Goal: Transaction & Acquisition: Purchase product/service

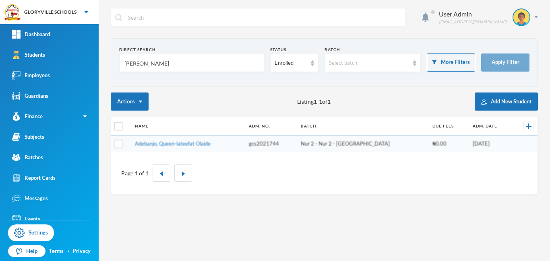
click at [109, 68] on div "User Admin [EMAIL_ADDRESS][DOMAIN_NAME] Direct Search mujee Status Enrolled Bat…" at bounding box center [324, 130] width 451 height 261
type input "[PERSON_NAME]"
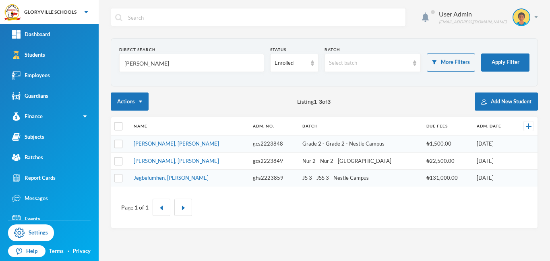
click at [368, 213] on div "Page 1 of 1" at bounding box center [324, 207] width 414 height 29
click at [148, 65] on input "[PERSON_NAME]" at bounding box center [192, 63] width 136 height 18
type input "j"
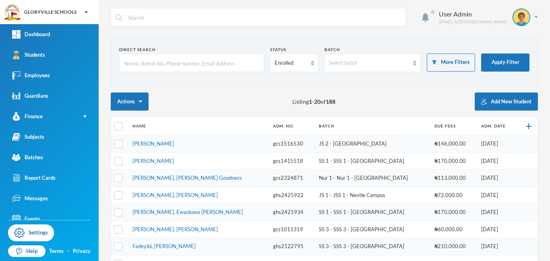
click at [521, 78] on form "Direct Search Status Enrolled Batch Select batch More Filters Apply Filter" at bounding box center [324, 62] width 410 height 31
click at [228, 68] on input "text" at bounding box center [192, 63] width 136 height 18
click at [217, 68] on input "text" at bounding box center [192, 63] width 136 height 18
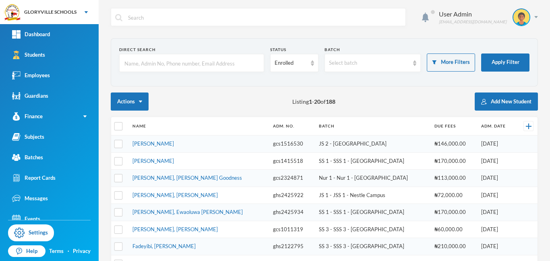
click at [210, 66] on input "text" at bounding box center [192, 63] width 136 height 18
click at [192, 62] on input "text" at bounding box center [192, 63] width 136 height 18
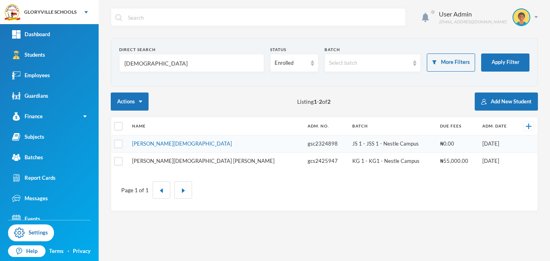
type input "[DEMOGRAPHIC_DATA]"
click at [174, 158] on link "[PERSON_NAME][DEMOGRAPHIC_DATA] [PERSON_NAME]" at bounding box center [203, 161] width 143 height 6
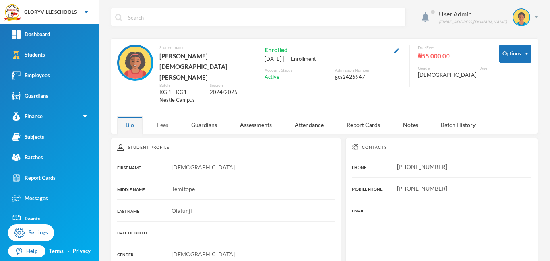
click at [166, 116] on div "Fees" at bounding box center [163, 124] width 28 height 17
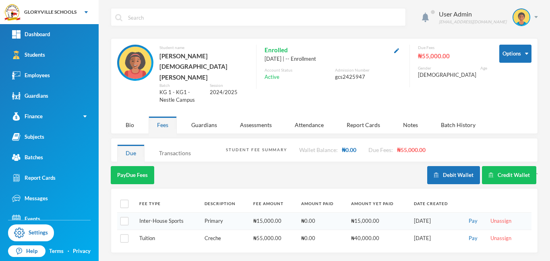
click at [178, 145] on div "Transactions" at bounding box center [175, 153] width 49 height 17
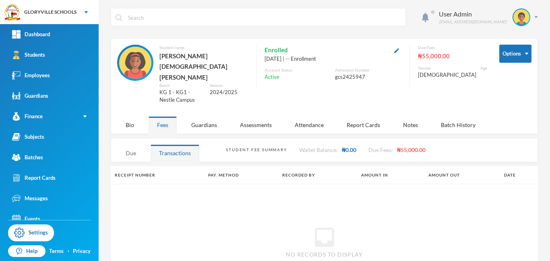
click at [130, 145] on div "Due" at bounding box center [130, 153] width 27 height 17
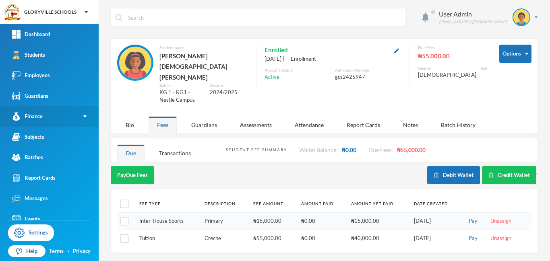
click at [49, 119] on link "Finance" at bounding box center [49, 116] width 99 height 21
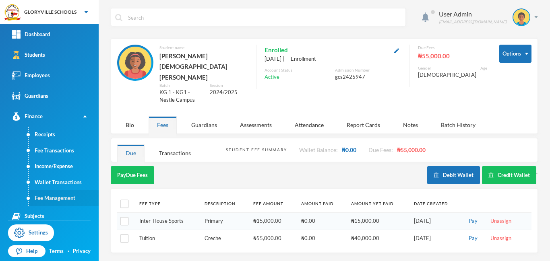
click at [52, 199] on link "Fee Management" at bounding box center [64, 198] width 70 height 16
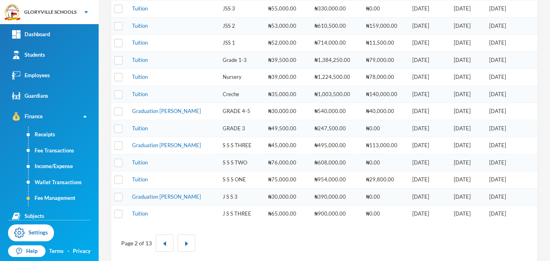
scroll to position [266, 0]
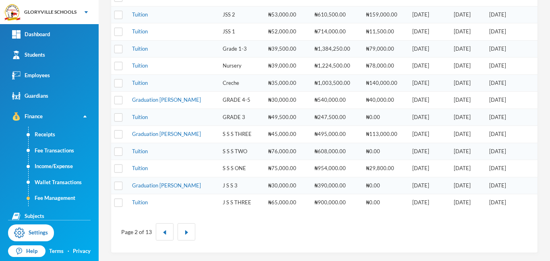
click at [175, 235] on div at bounding box center [173, 231] width 43 height 17
click at [166, 235] on button "button" at bounding box center [165, 231] width 18 height 17
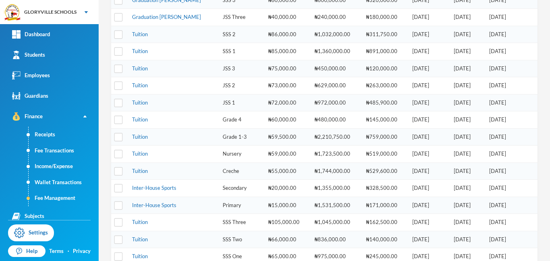
scroll to position [143, 0]
click at [138, 170] on link "Tuition" at bounding box center [140, 172] width 16 height 6
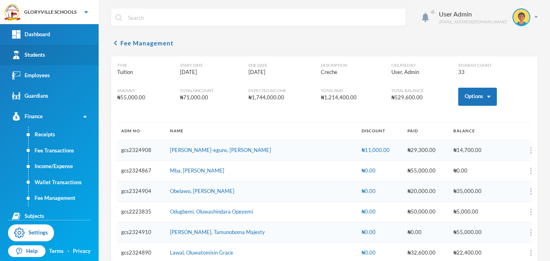
click at [35, 54] on div "Students" at bounding box center [28, 55] width 33 height 8
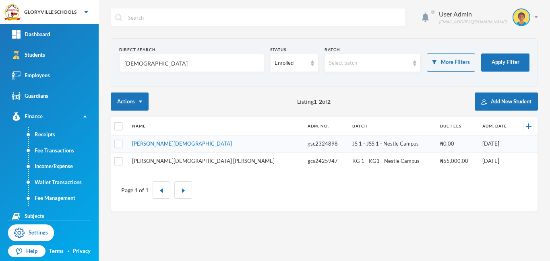
click at [169, 162] on link "[PERSON_NAME][DEMOGRAPHIC_DATA] [PERSON_NAME]" at bounding box center [203, 161] width 143 height 6
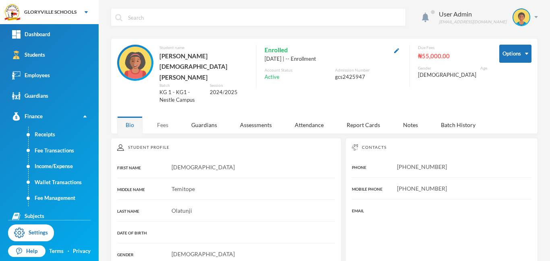
click at [162, 116] on div "Fees" at bounding box center [163, 124] width 28 height 17
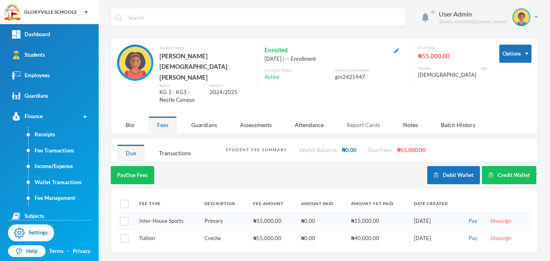
click at [365, 116] on div "Report Cards" at bounding box center [363, 124] width 50 height 17
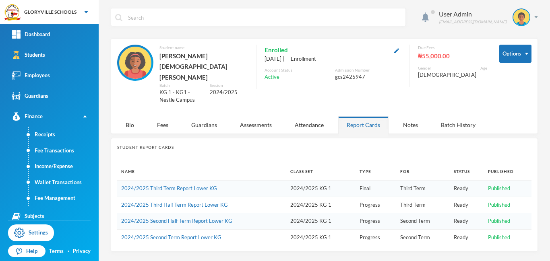
click at [365, 116] on div "Report Cards" at bounding box center [363, 124] width 50 height 17
click at [190, 197] on td "2024/2025 Third Half Term Report Lower KG" at bounding box center [201, 205] width 169 height 17
click at [161, 116] on div "Fees" at bounding box center [163, 124] width 28 height 17
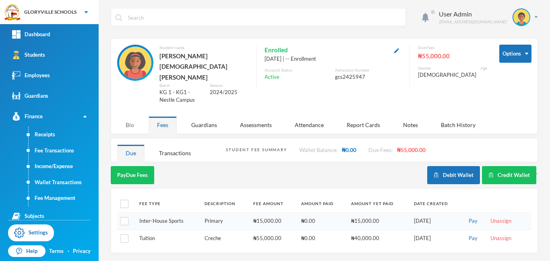
click at [127, 116] on div "Bio" at bounding box center [129, 124] width 25 height 17
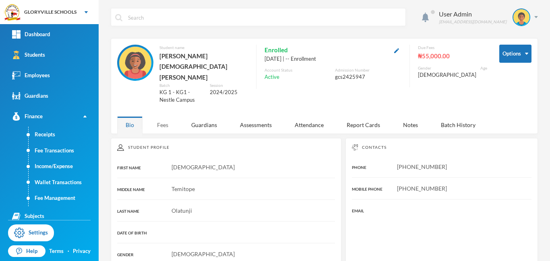
click at [153, 116] on div "Fees" at bounding box center [163, 124] width 28 height 17
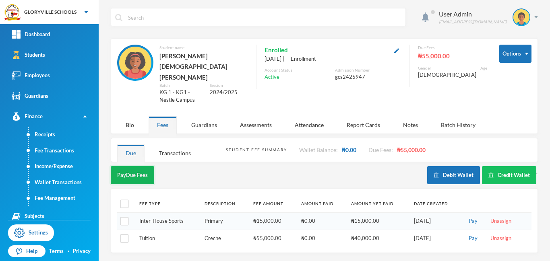
click at [139, 166] on button "Pay Due Fees" at bounding box center [132, 175] width 43 height 18
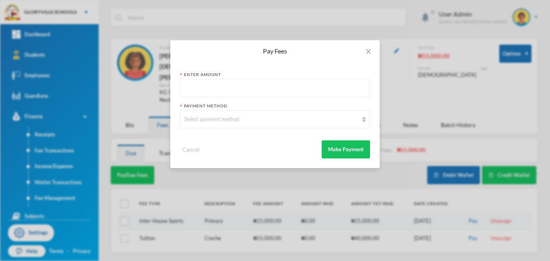
click at [224, 89] on input "text" at bounding box center [274, 88] width 181 height 18
type input "20000"
click at [287, 125] on div "Select payment method" at bounding box center [275, 119] width 190 height 18
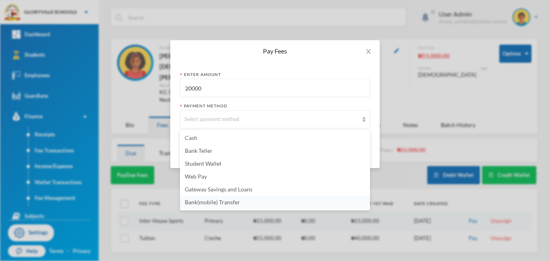
click at [255, 203] on li "Bank(mobile) Transfer" at bounding box center [275, 202] width 190 height 13
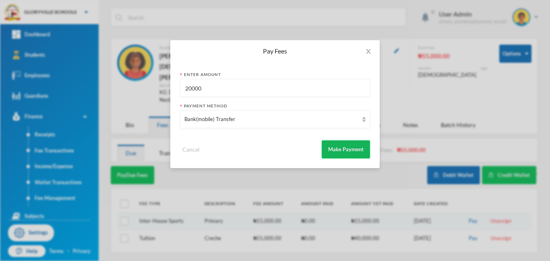
click at [335, 146] on button "Make Payment" at bounding box center [346, 149] width 48 height 18
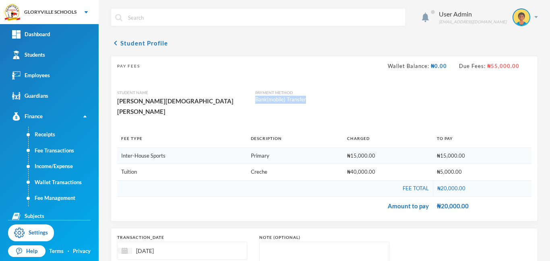
drag, startPoint x: 550, startPoint y: 82, endPoint x: 542, endPoint y: 200, distance: 117.8
click at [542, 200] on body "GLORYVILLE SCHOOLS Your Bluebic Account GLORYVILLE SCHOOLS Add a New School Das…" at bounding box center [275, 130] width 550 height 261
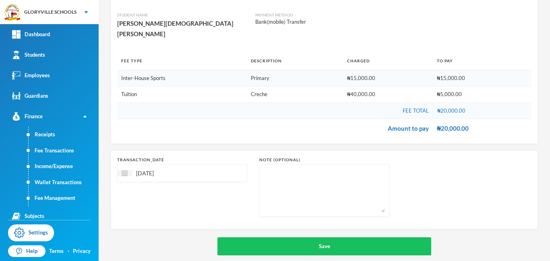
click at [412, 207] on div "transaction_date [DATE] Note (optional)" at bounding box center [324, 190] width 414 height 66
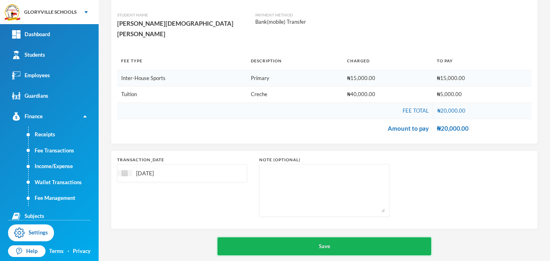
click at [373, 238] on button "Save" at bounding box center [324, 247] width 214 height 18
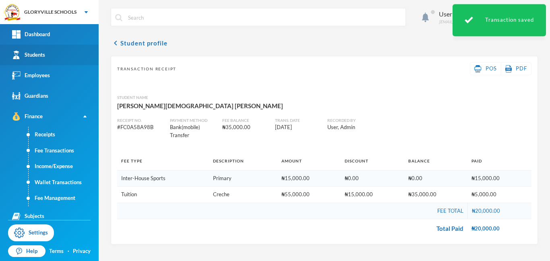
click at [29, 50] on link "Students" at bounding box center [49, 55] width 99 height 21
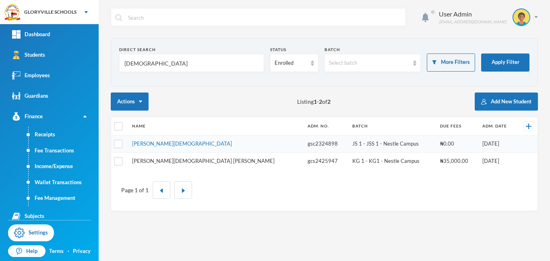
click at [186, 161] on link "[PERSON_NAME][DEMOGRAPHIC_DATA] [PERSON_NAME]" at bounding box center [203, 161] width 143 height 6
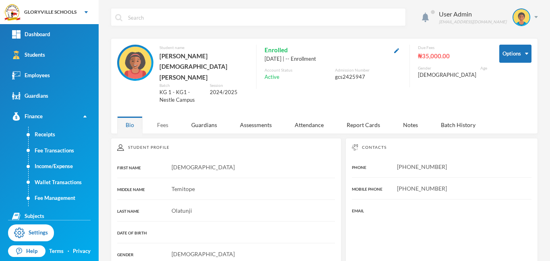
click at [163, 116] on div "Fees" at bounding box center [163, 124] width 28 height 17
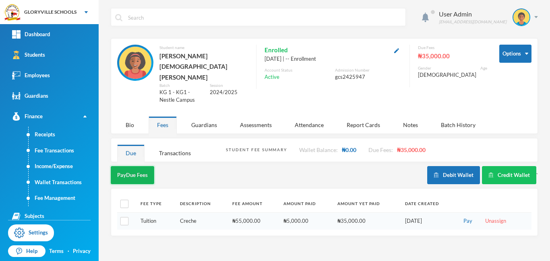
click at [140, 166] on button "Pay Due Fees" at bounding box center [132, 175] width 43 height 18
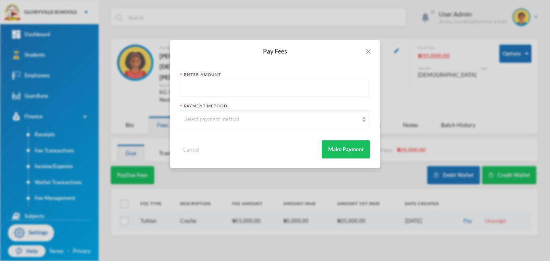
click at [192, 87] on input "text" at bounding box center [274, 88] width 181 height 18
type input "35000"
click at [273, 121] on div "Select payment method" at bounding box center [271, 120] width 174 height 8
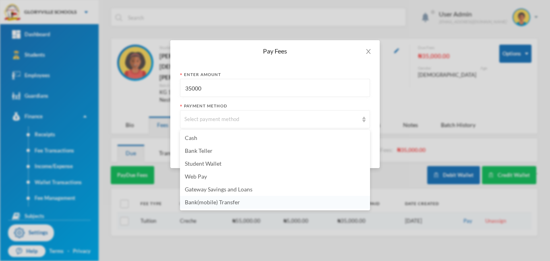
click at [234, 200] on span "Bank(mobile) Transfer" at bounding box center [212, 202] width 55 height 7
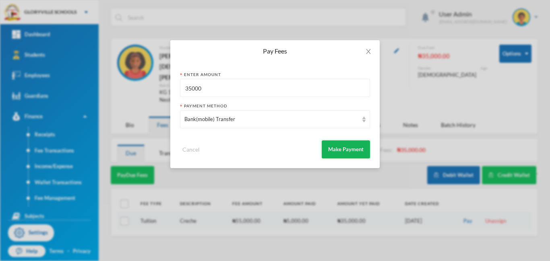
click at [342, 149] on button "Make Payment" at bounding box center [346, 149] width 48 height 18
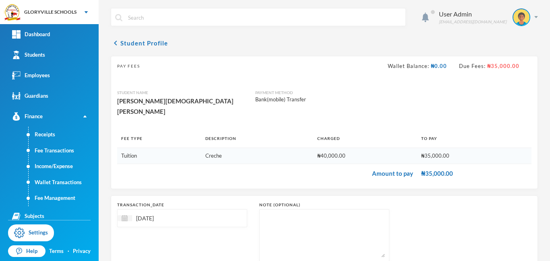
scroll to position [45, 0]
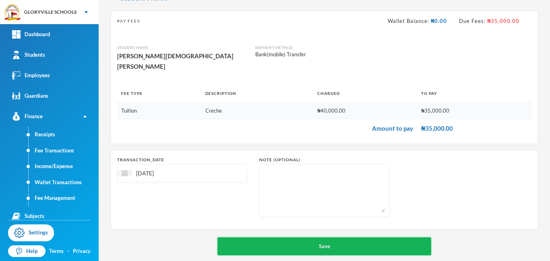
click at [335, 238] on button "Save" at bounding box center [324, 247] width 214 height 18
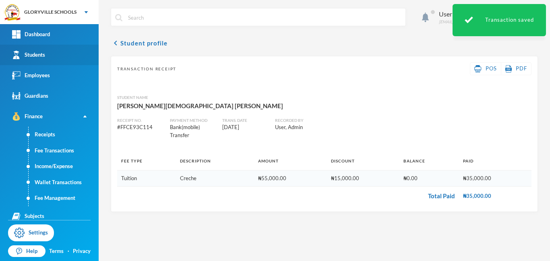
click at [45, 54] on link "Students" at bounding box center [49, 55] width 99 height 21
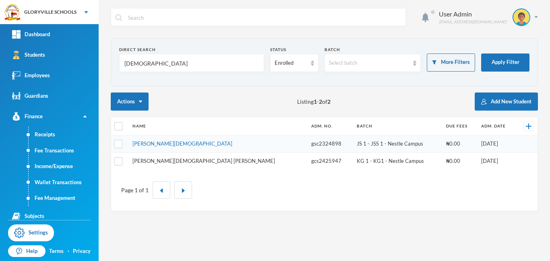
click at [185, 159] on link "[PERSON_NAME][DEMOGRAPHIC_DATA] [PERSON_NAME]" at bounding box center [203, 161] width 143 height 6
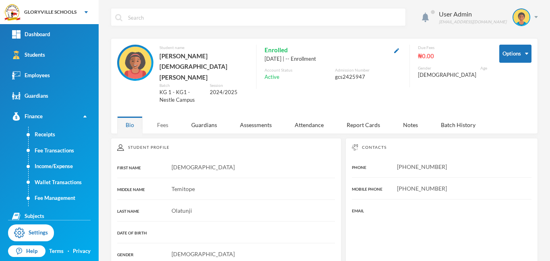
click at [164, 116] on div "Fees" at bounding box center [163, 124] width 28 height 17
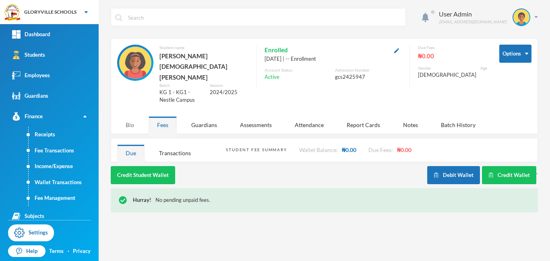
click at [130, 116] on div "Bio" at bounding box center [129, 124] width 25 height 17
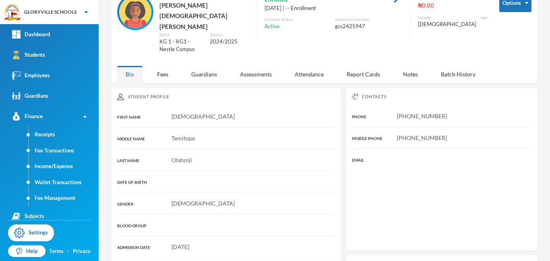
scroll to position [38, 0]
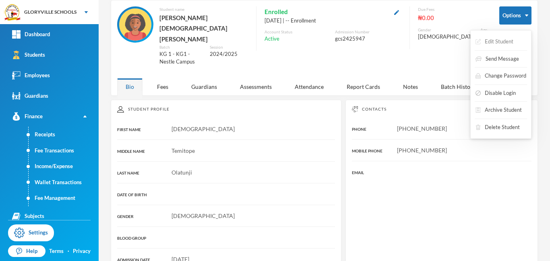
click at [505, 43] on button "Edit Student" at bounding box center [494, 42] width 39 height 14
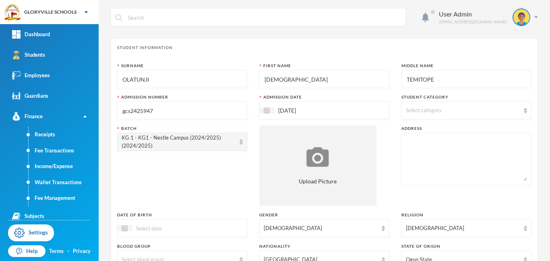
click at [212, 228] on div at bounding box center [182, 228] width 130 height 18
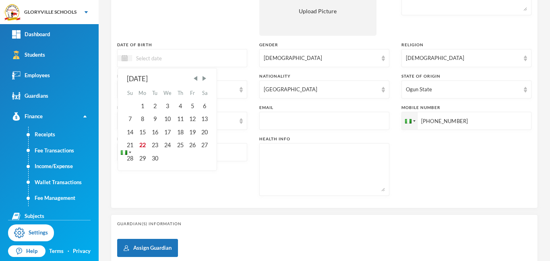
scroll to position [171, 0]
click at [195, 76] on span "Previous Month" at bounding box center [195, 77] width 7 height 7
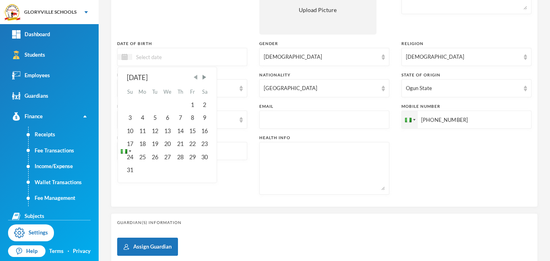
click at [195, 76] on span "Previous Month" at bounding box center [195, 77] width 7 height 7
click at [197, 76] on span "Previous Month" at bounding box center [195, 77] width 7 height 7
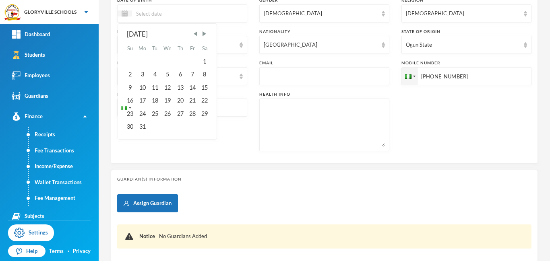
scroll to position [217, 0]
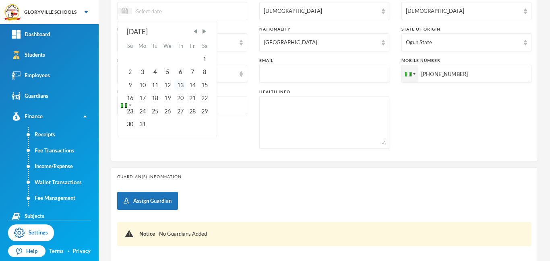
click at [181, 83] on div "13" at bounding box center [180, 85] width 12 height 13
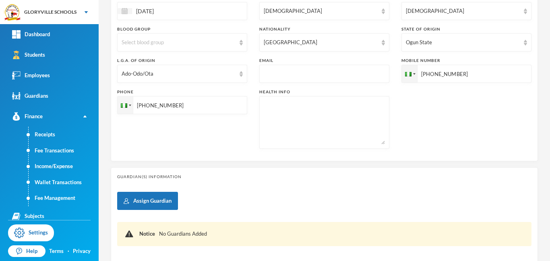
click at [159, 9] on input "[DATE]" at bounding box center [166, 10] width 68 height 9
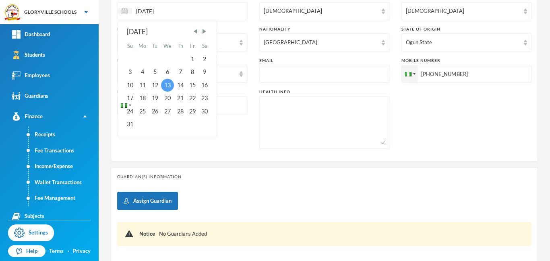
type input "[DATE]"
click at [167, 87] on div "13" at bounding box center [167, 85] width 13 height 13
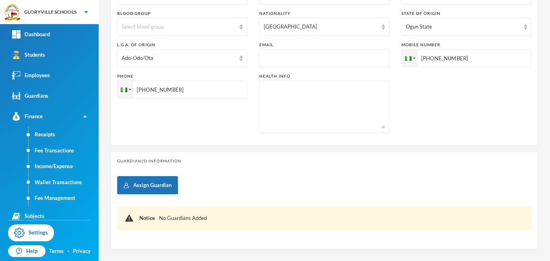
scroll to position [271, 0]
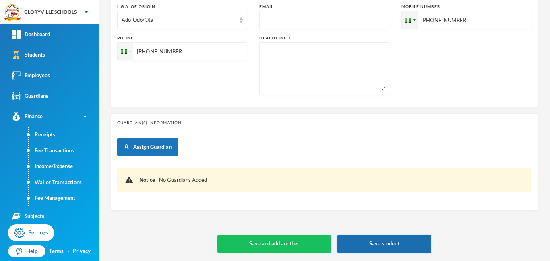
click at [365, 243] on button "Save student" at bounding box center [384, 244] width 94 height 18
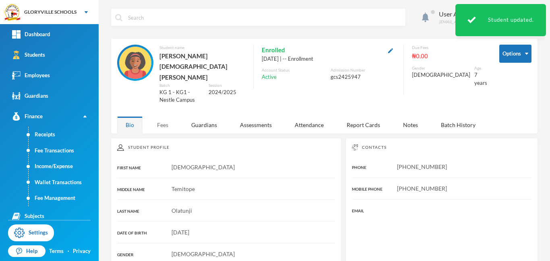
click at [162, 116] on div "Fees" at bounding box center [163, 124] width 28 height 17
